Goal: Find specific page/section: Find specific page/section

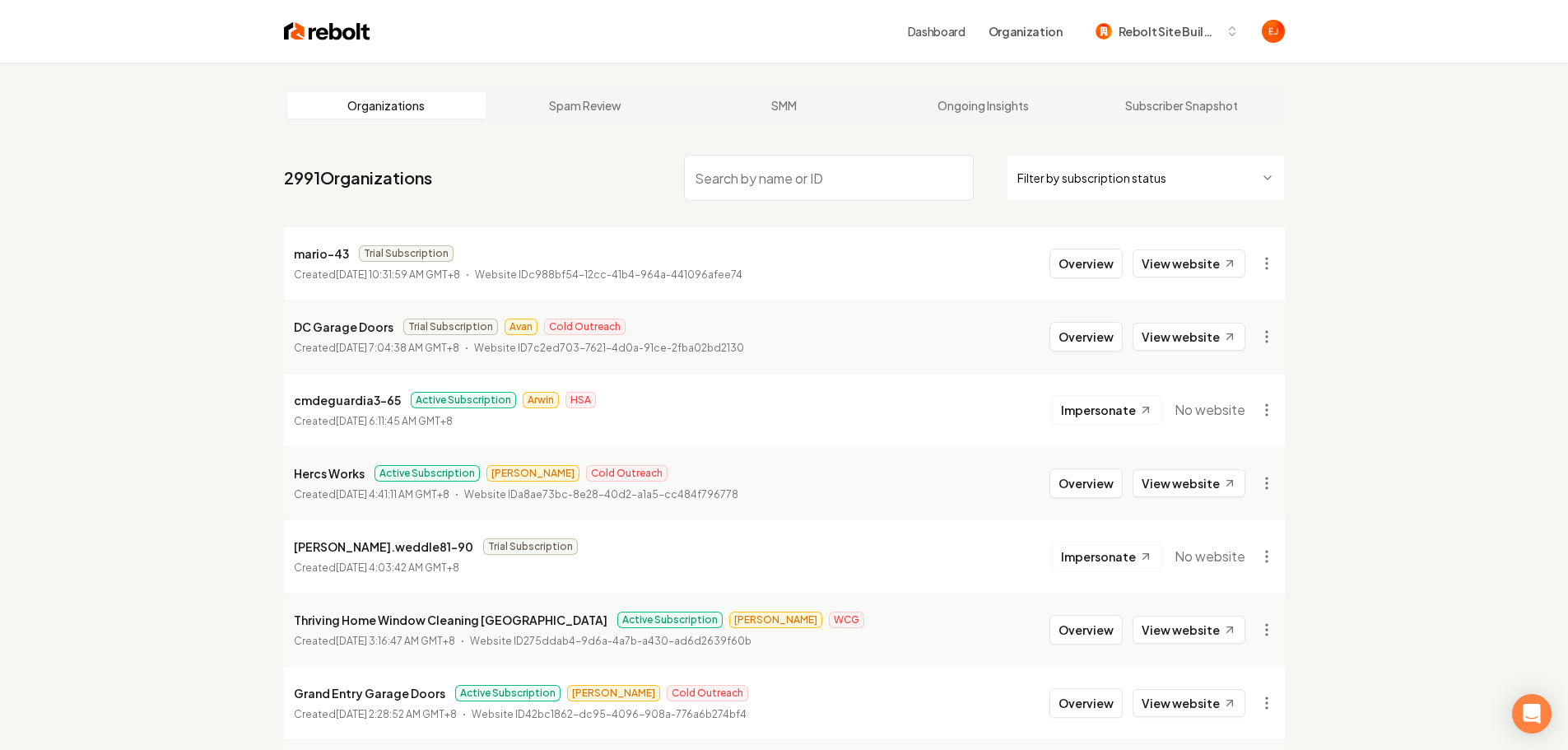
click at [788, 182] on input "search" at bounding box center [829, 177] width 289 height 46
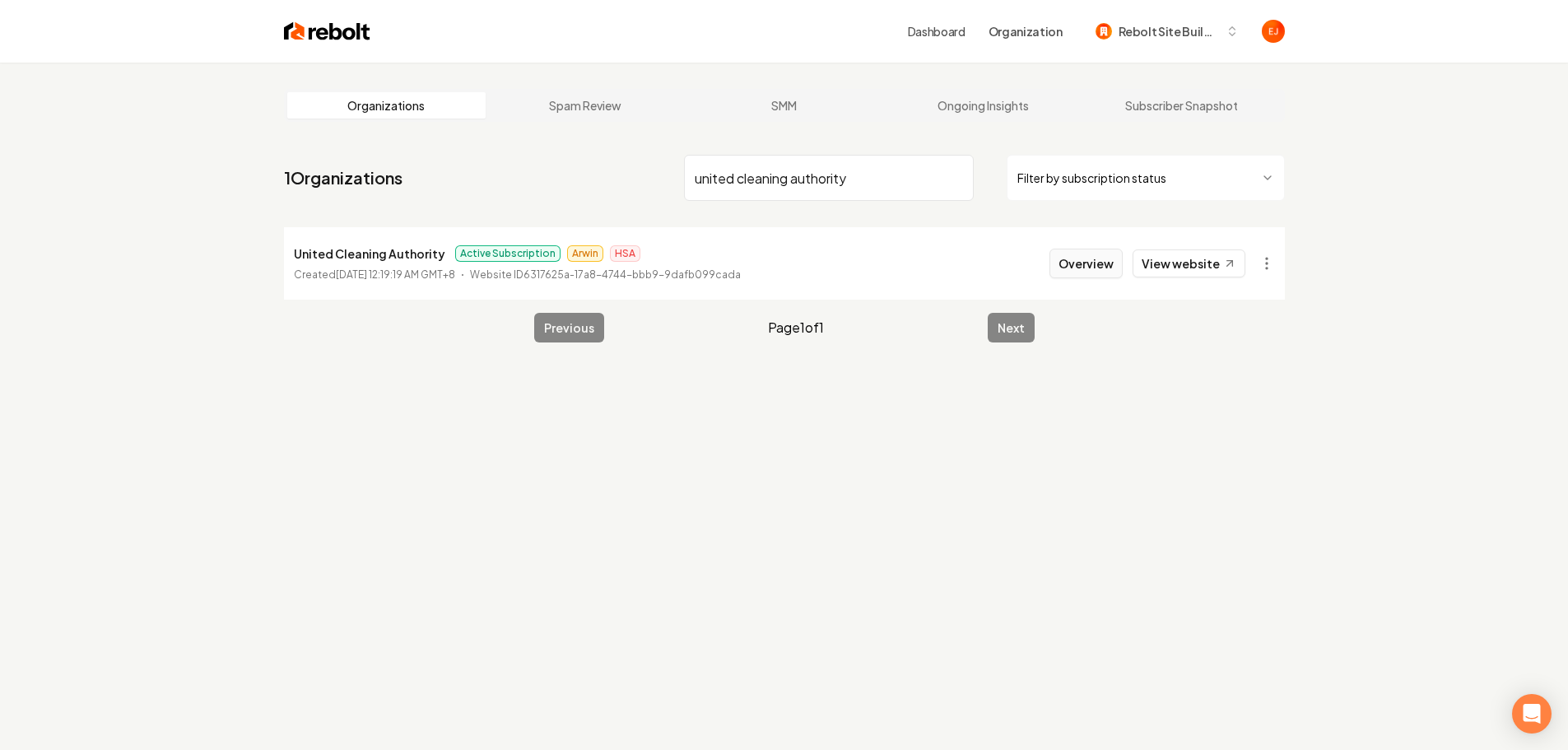
type input "united cleaning authority"
click at [1093, 262] on button "Overview" at bounding box center [1086, 263] width 73 height 30
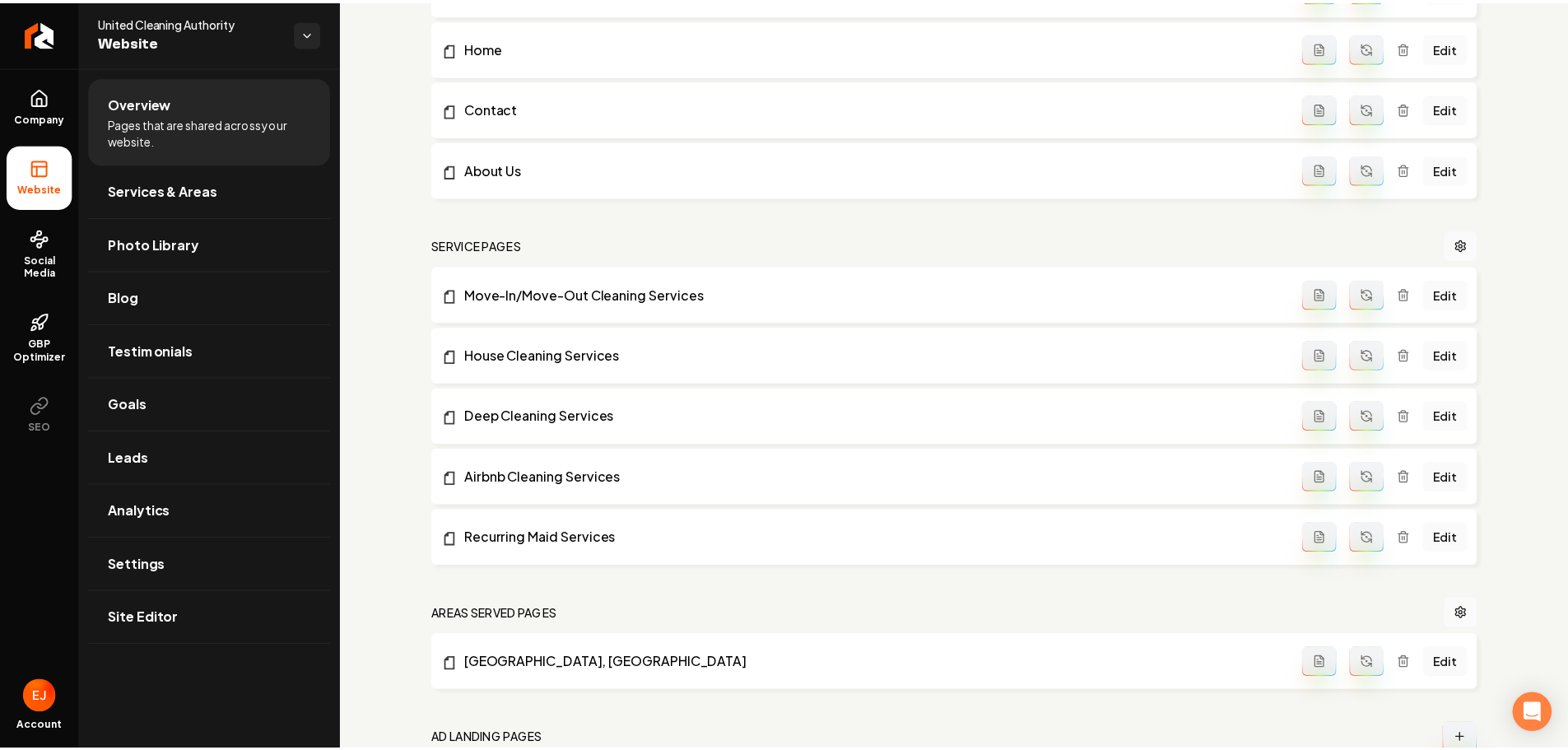
scroll to position [741, 0]
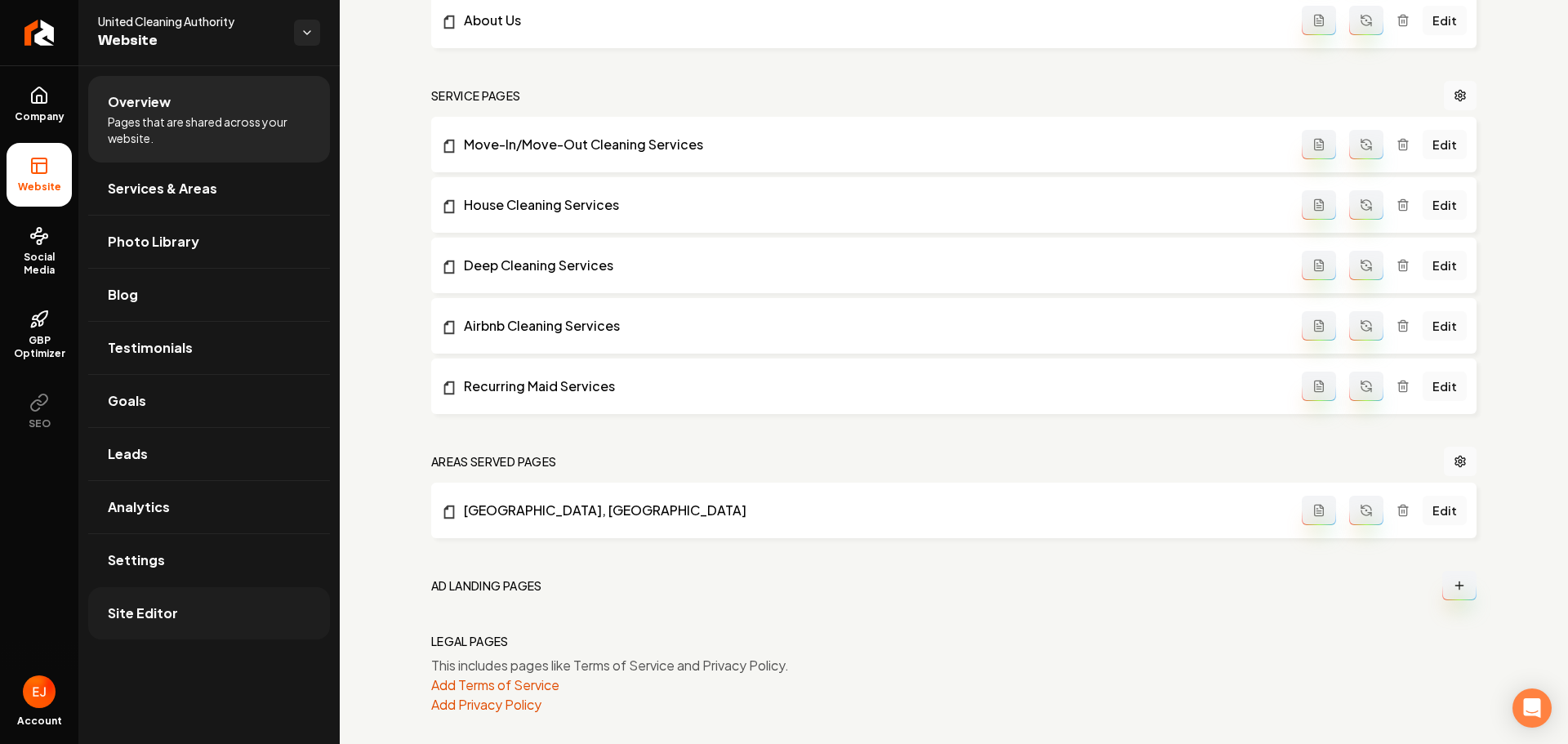
click at [191, 619] on link "Site Editor" at bounding box center [209, 613] width 242 height 52
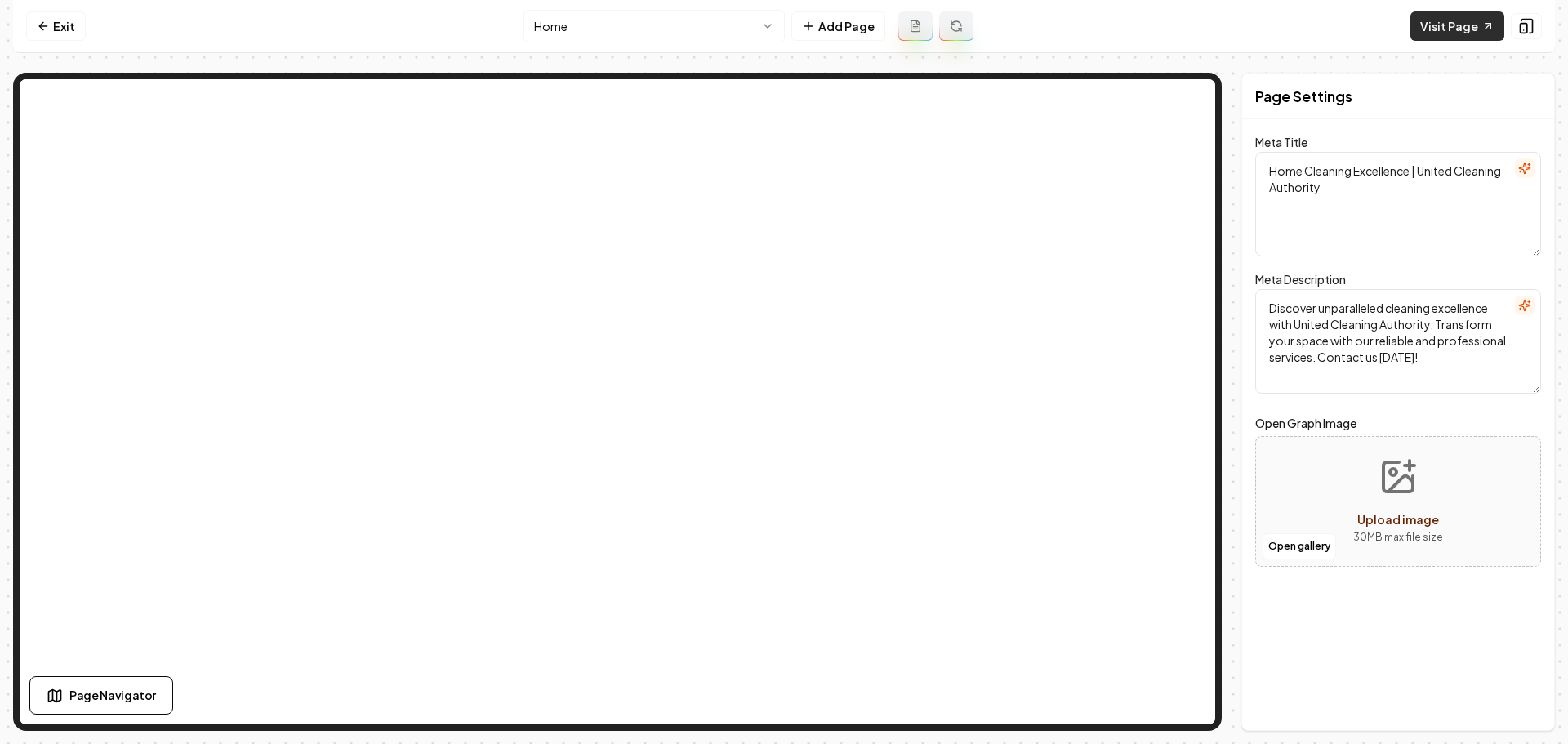
click at [1428, 34] on link "Visit Page" at bounding box center [1457, 26] width 94 height 29
click at [61, 29] on link "Exit" at bounding box center [56, 26] width 60 height 29
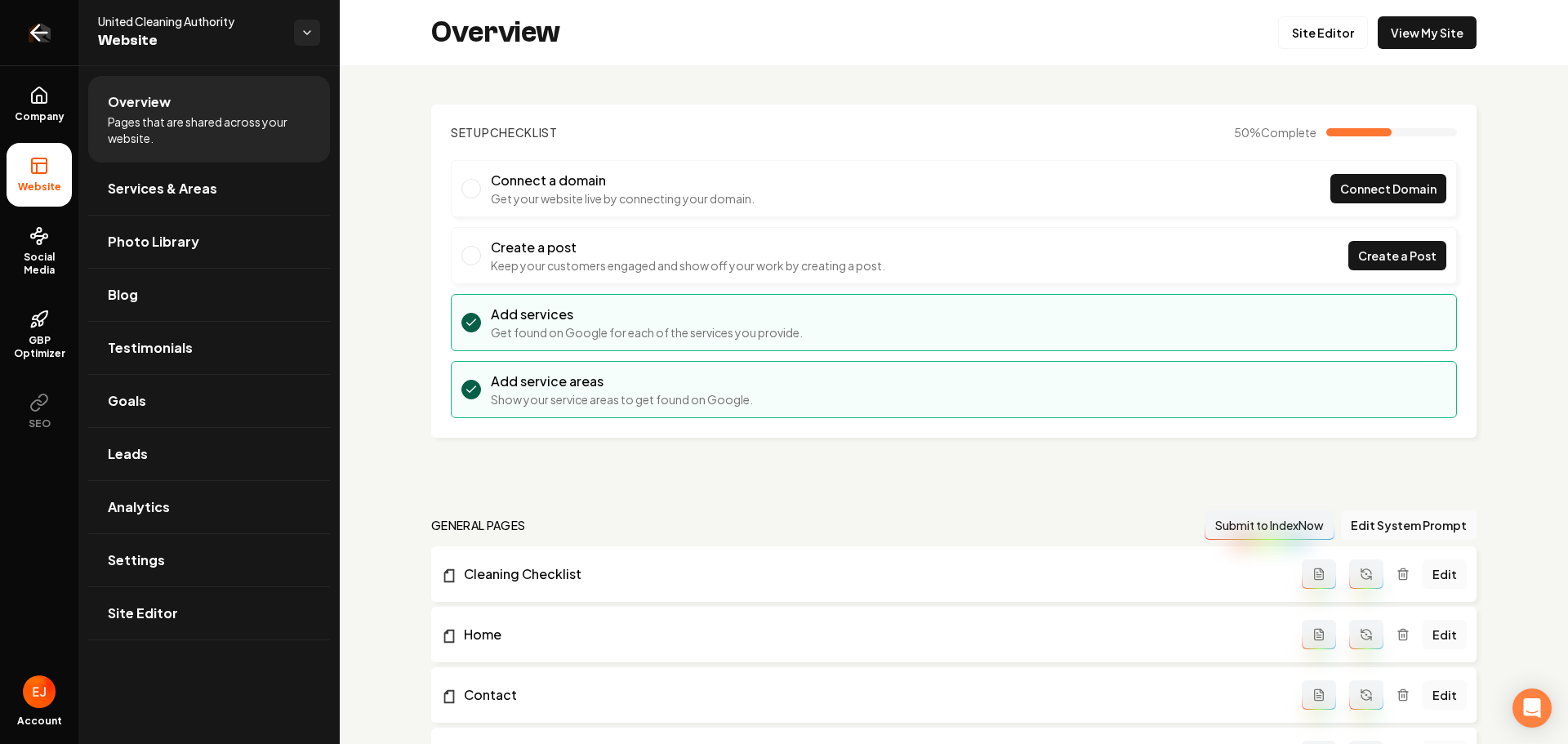
click at [36, 36] on icon "Return to dashboard" at bounding box center [36, 33] width 7 height 16
